Goal: Entertainment & Leisure: Consume media (video, audio)

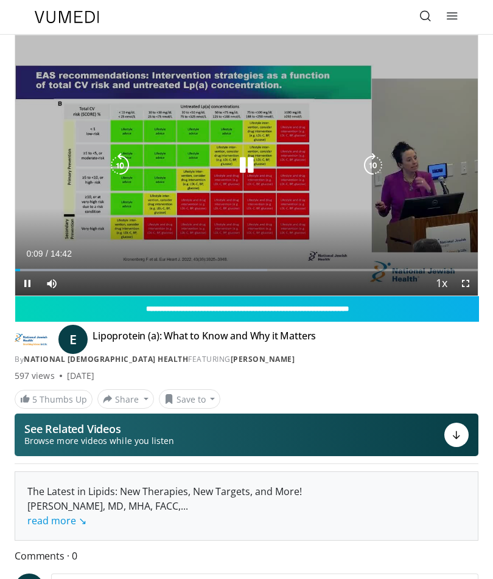
click at [377, 169] on icon "Video Player" at bounding box center [373, 165] width 24 height 24
click at [374, 167] on icon "Video Player" at bounding box center [373, 165] width 24 height 24
click at [382, 167] on icon "Video Player" at bounding box center [373, 165] width 24 height 24
click at [372, 167] on icon "Video Player" at bounding box center [373, 165] width 24 height 24
click at [377, 172] on icon "Video Player" at bounding box center [373, 165] width 24 height 24
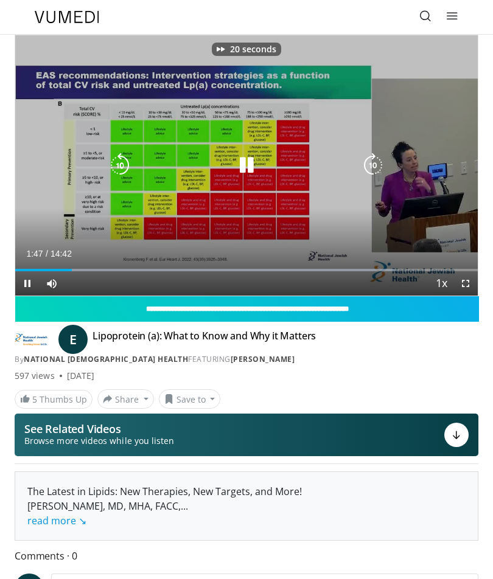
click at [380, 167] on icon "Video Player" at bounding box center [373, 165] width 24 height 24
click at [382, 166] on icon "Video Player" at bounding box center [373, 165] width 24 height 24
click at [380, 172] on icon "Video Player" at bounding box center [373, 165] width 24 height 24
click at [383, 169] on icon "Video Player" at bounding box center [373, 165] width 24 height 24
click at [383, 165] on icon "Video Player" at bounding box center [373, 165] width 24 height 24
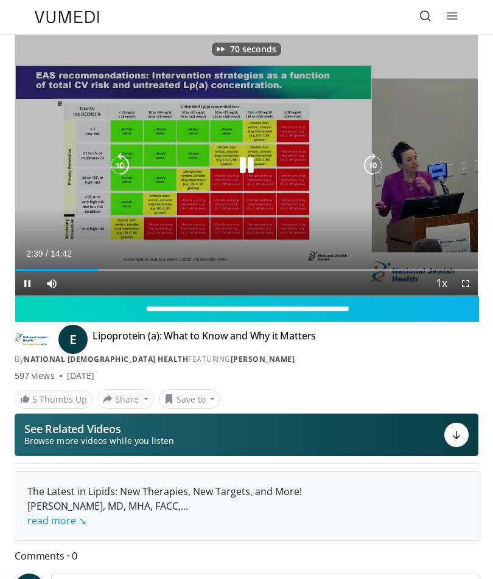
click at [388, 173] on div "70 seconds Tap to unmute" at bounding box center [246, 165] width 462 height 260
click at [383, 163] on icon "Video Player" at bounding box center [373, 165] width 24 height 24
click at [384, 164] on icon "Video Player" at bounding box center [373, 165] width 24 height 24
click at [385, 169] on icon "Video Player" at bounding box center [373, 165] width 24 height 24
click at [371, 167] on icon "Video Player" at bounding box center [373, 165] width 24 height 24
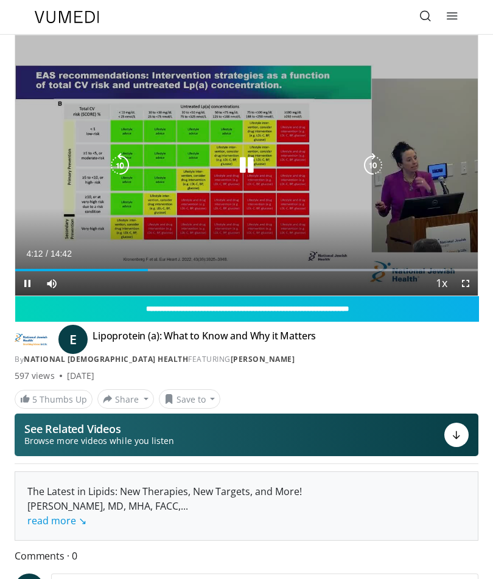
click at [369, 170] on icon "Video Player" at bounding box center [373, 165] width 24 height 24
click at [375, 167] on icon "Video Player" at bounding box center [373, 165] width 24 height 24
click at [375, 170] on icon "Video Player" at bounding box center [373, 165] width 24 height 24
click at [374, 173] on icon "Video Player" at bounding box center [373, 165] width 24 height 24
click at [378, 169] on icon "Video Player" at bounding box center [373, 165] width 24 height 24
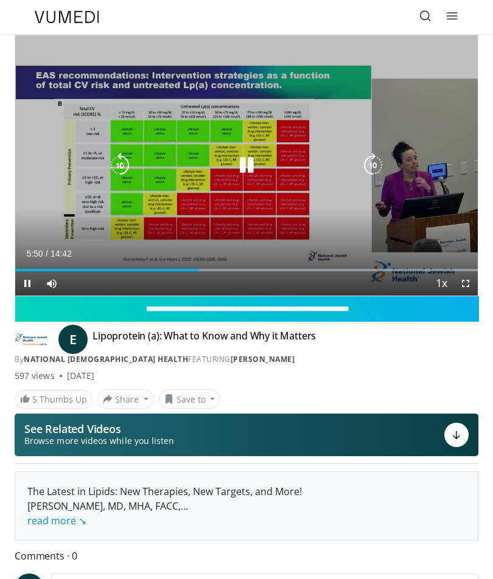
click at [372, 170] on icon "Video Player" at bounding box center [373, 165] width 24 height 24
click at [375, 164] on icon "Video Player" at bounding box center [373, 165] width 24 height 24
click at [40, 214] on div "20 seconds Tap to unmute" at bounding box center [246, 165] width 462 height 260
click at [374, 167] on icon "Video Player" at bounding box center [373, 165] width 24 height 24
click at [380, 173] on icon "Video Player" at bounding box center [373, 165] width 24 height 24
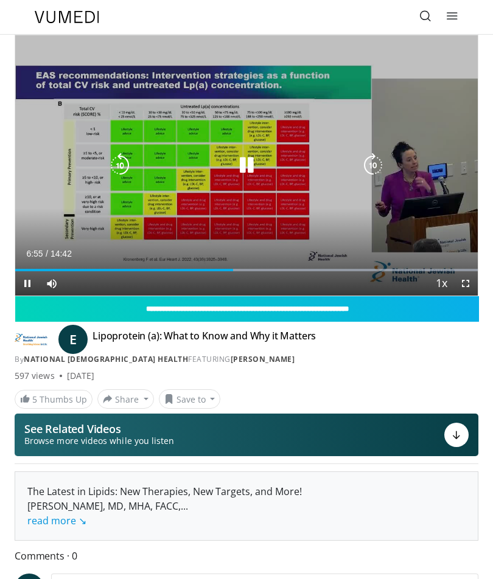
click at [371, 168] on icon "Video Player" at bounding box center [373, 165] width 24 height 24
click at [375, 167] on icon "Video Player" at bounding box center [373, 165] width 24 height 24
click at [370, 171] on icon "Video Player" at bounding box center [373, 165] width 24 height 24
click at [374, 166] on icon "Video Player" at bounding box center [373, 165] width 24 height 24
click at [371, 170] on icon "Video Player" at bounding box center [373, 165] width 24 height 24
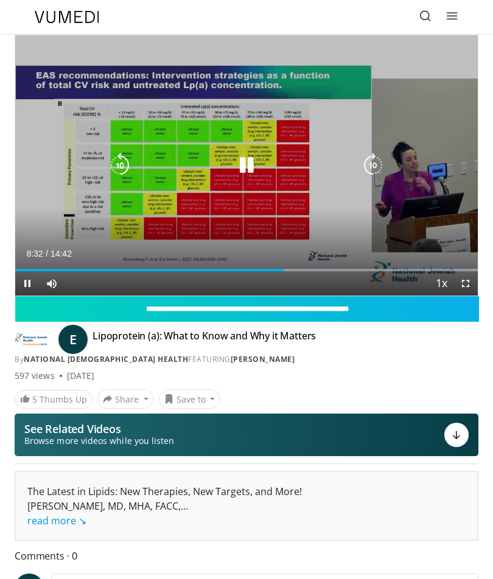
click at [373, 167] on icon "Video Player" at bounding box center [373, 165] width 24 height 24
click at [378, 166] on icon "Video Player" at bounding box center [373, 165] width 24 height 24
click at [380, 159] on icon "Video Player" at bounding box center [373, 165] width 24 height 24
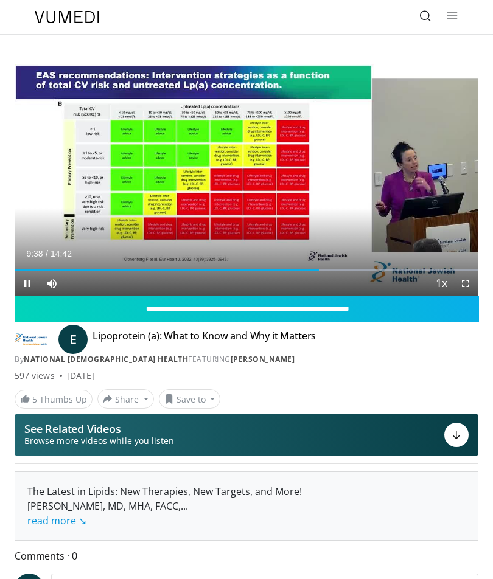
click at [378, 167] on icon "Video Player" at bounding box center [373, 165] width 24 height 24
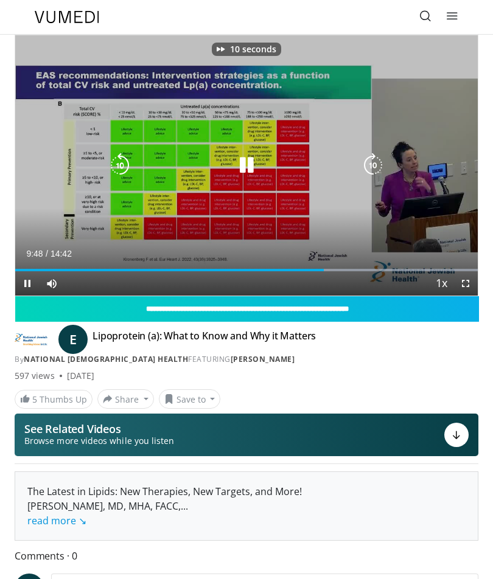
click at [377, 172] on icon "Video Player" at bounding box center [373, 165] width 24 height 24
click at [382, 167] on icon "Video Player" at bounding box center [373, 165] width 24 height 24
click at [379, 161] on icon "Video Player" at bounding box center [373, 165] width 24 height 24
click at [383, 162] on icon "Video Player" at bounding box center [373, 165] width 24 height 24
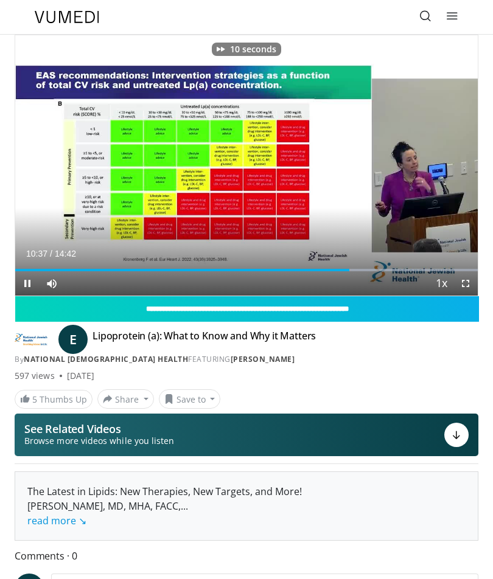
click at [389, 167] on div "10 seconds Tap to unmute" at bounding box center [246, 165] width 462 height 260
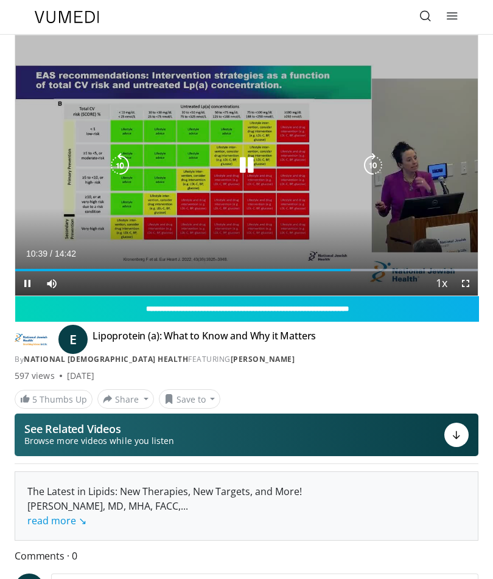
click at [381, 167] on icon "Video Player" at bounding box center [373, 165] width 24 height 24
click at [380, 166] on icon "Video Player" at bounding box center [373, 165] width 24 height 24
click at [21, 232] on div "20 seconds Tap to unmute" at bounding box center [246, 165] width 462 height 260
click at [372, 162] on icon "Video Player" at bounding box center [373, 165] width 24 height 24
click at [375, 167] on icon "Video Player" at bounding box center [373, 165] width 24 height 24
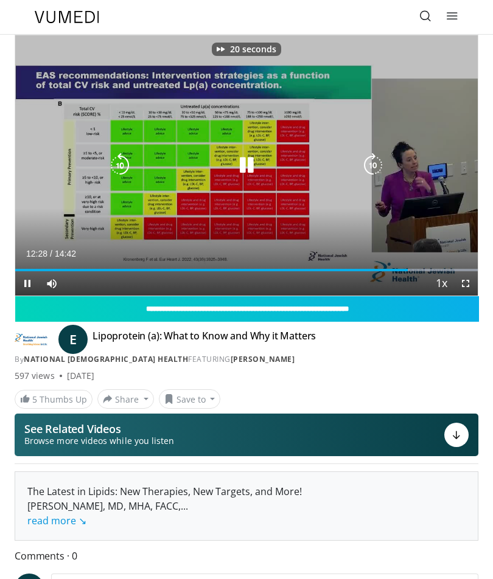
click at [376, 162] on icon "Video Player" at bounding box center [373, 165] width 24 height 24
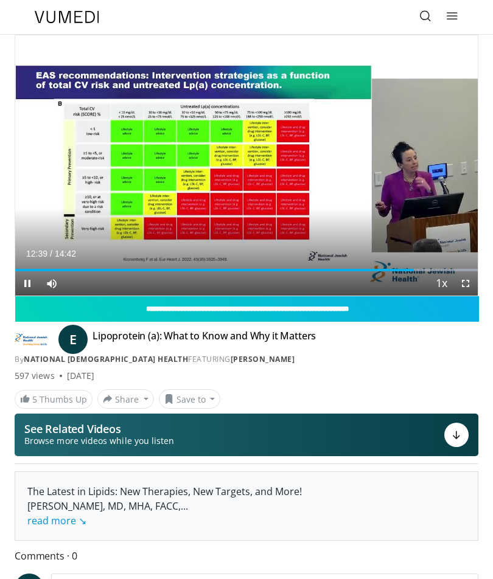
click at [337, 204] on div "30 seconds Tap to unmute" at bounding box center [246, 165] width 462 height 260
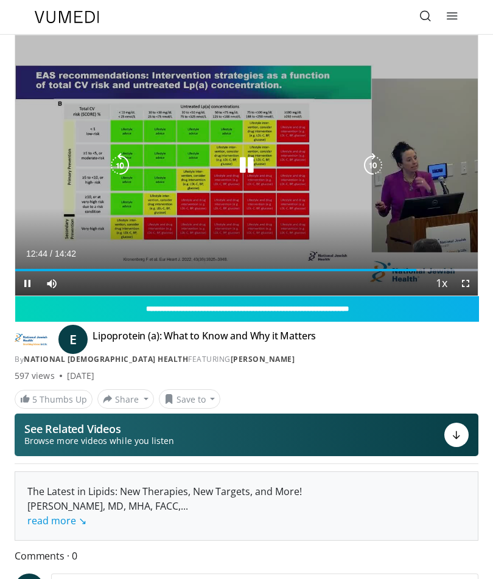
click at [378, 162] on icon "Video Player" at bounding box center [373, 165] width 24 height 24
click at [382, 158] on icon "Video Player" at bounding box center [373, 165] width 24 height 24
click at [123, 174] on icon "Video Player" at bounding box center [120, 165] width 24 height 24
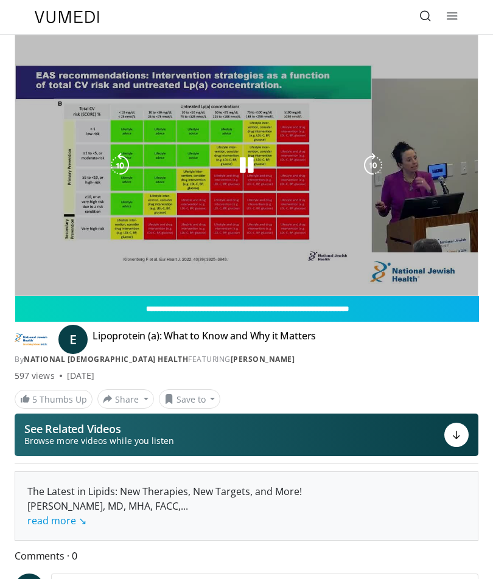
click at [11, 196] on div "**********" at bounding box center [246, 343] width 482 height 616
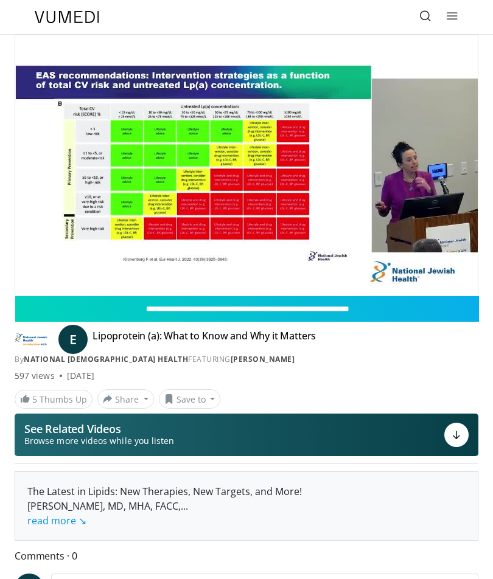
click at [370, 166] on icon "Video Player" at bounding box center [373, 165] width 24 height 24
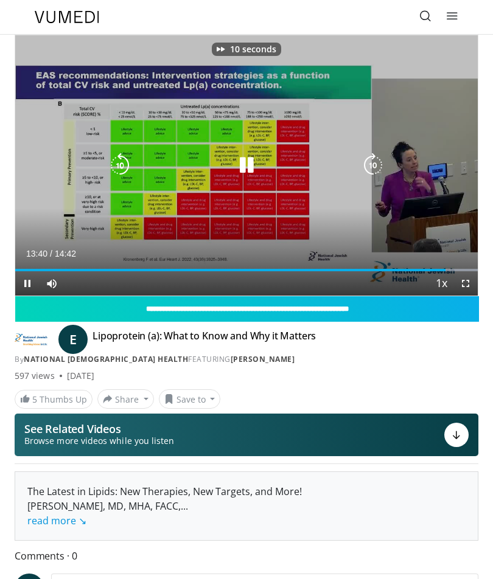
click at [377, 158] on icon "Video Player" at bounding box center [373, 165] width 24 height 24
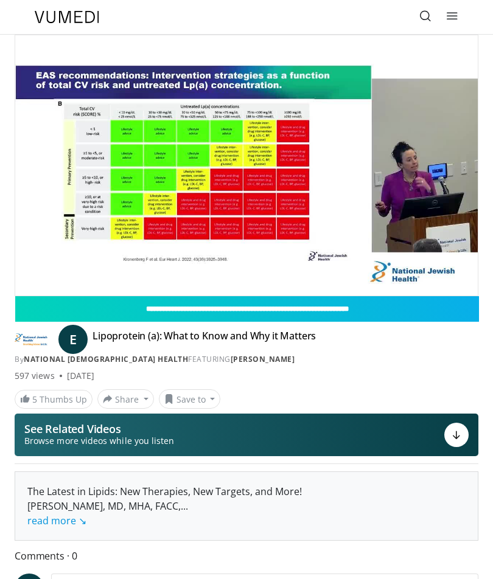
click at [382, 177] on icon "Video Player" at bounding box center [373, 165] width 24 height 24
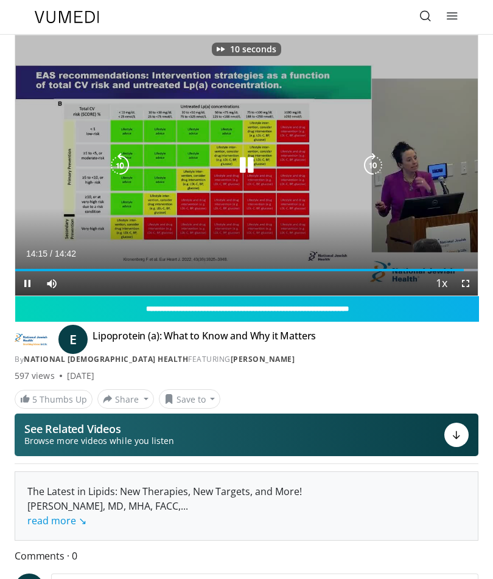
click at [382, 169] on icon "Video Player" at bounding box center [373, 165] width 24 height 24
click at [378, 167] on icon "Video Player" at bounding box center [373, 165] width 24 height 24
click at [382, 172] on icon "Video Player" at bounding box center [373, 165] width 24 height 24
click at [387, 167] on div "30 seconds Tap to unmute" at bounding box center [246, 165] width 462 height 260
